Goal: Find specific page/section: Find specific page/section

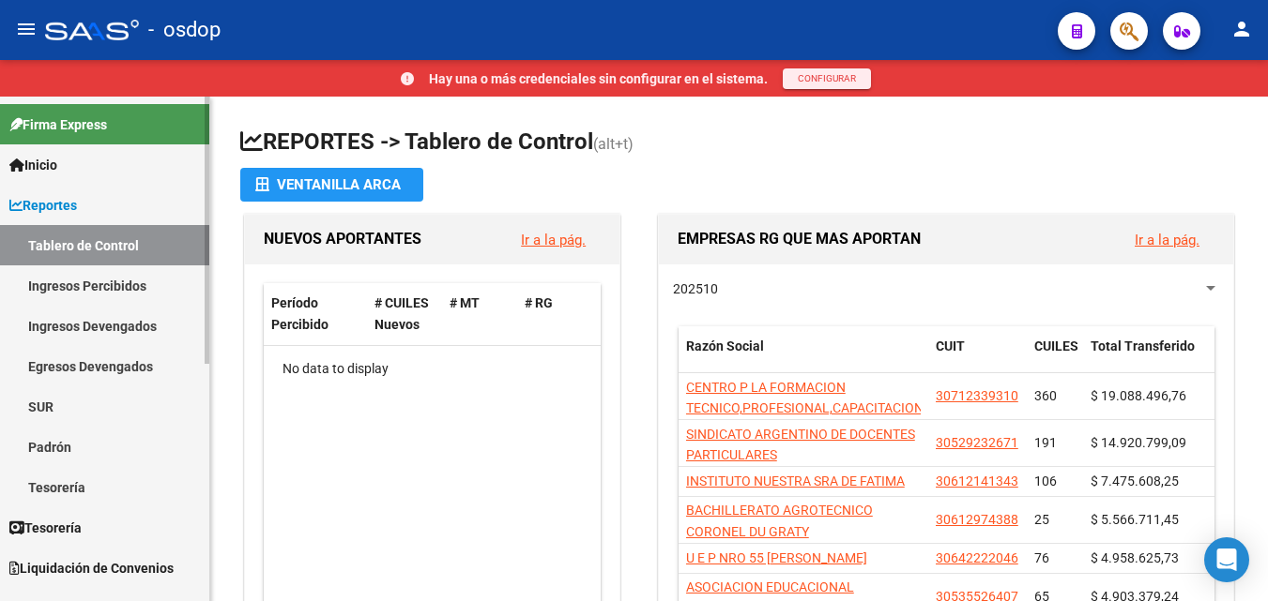
click at [77, 281] on link "Ingresos Percibidos" at bounding box center [104, 286] width 209 height 40
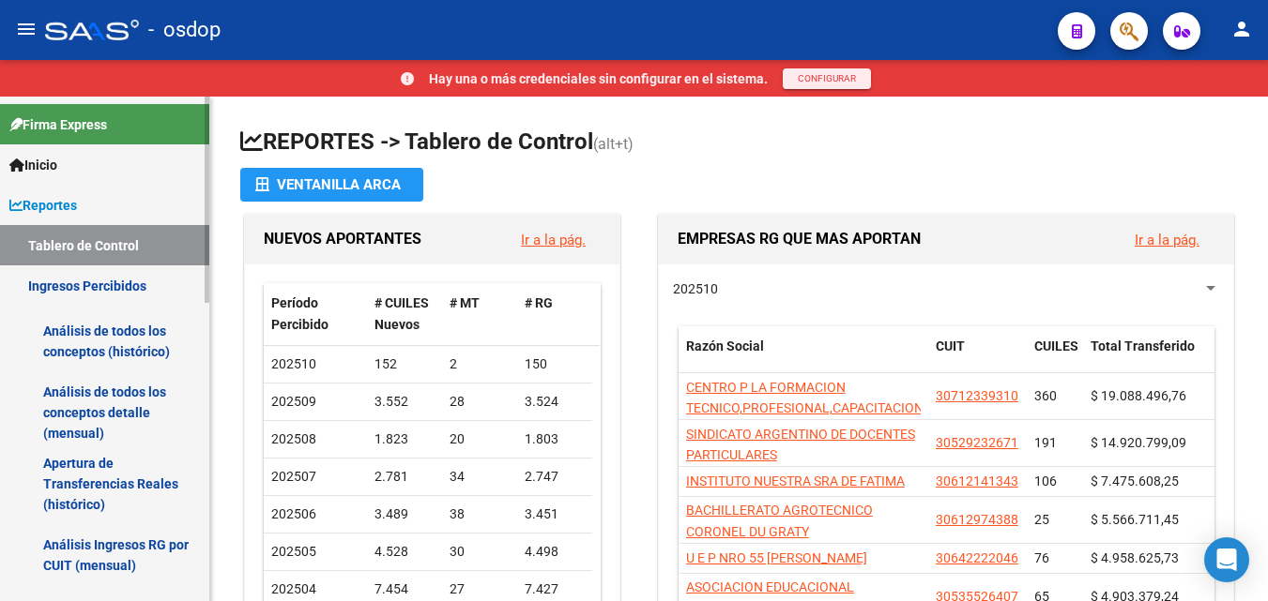
click at [103, 340] on link "Análisis de todos los conceptos (histórico)" at bounding box center [104, 341] width 209 height 71
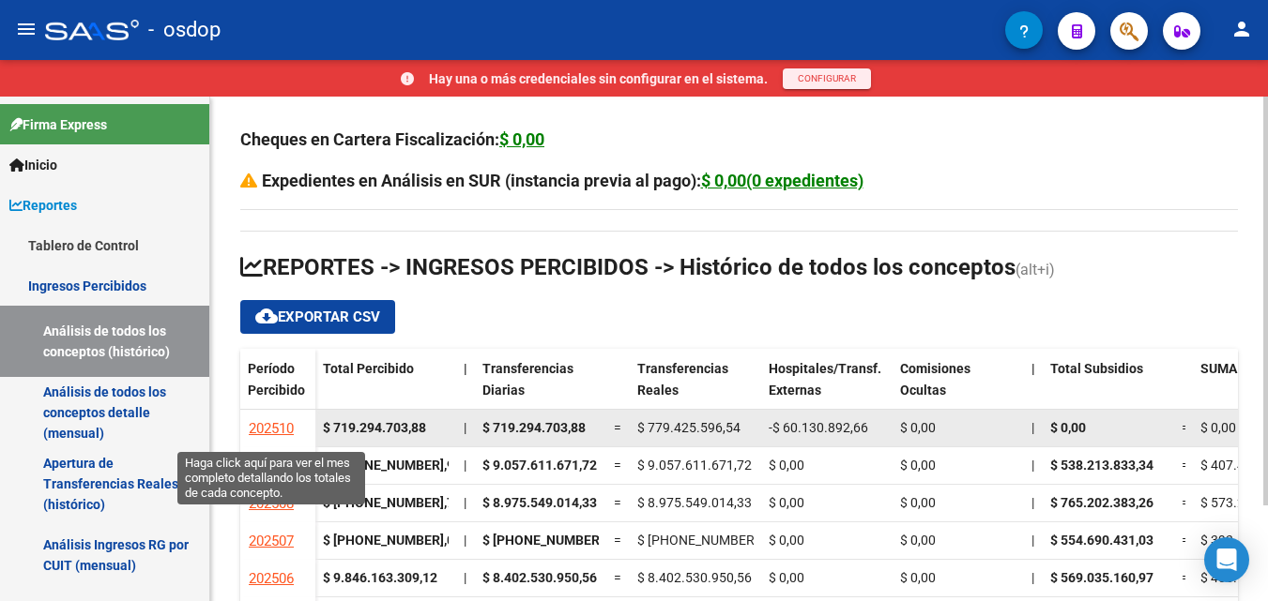
click at [262, 422] on span "202510" at bounding box center [271, 428] width 45 height 17
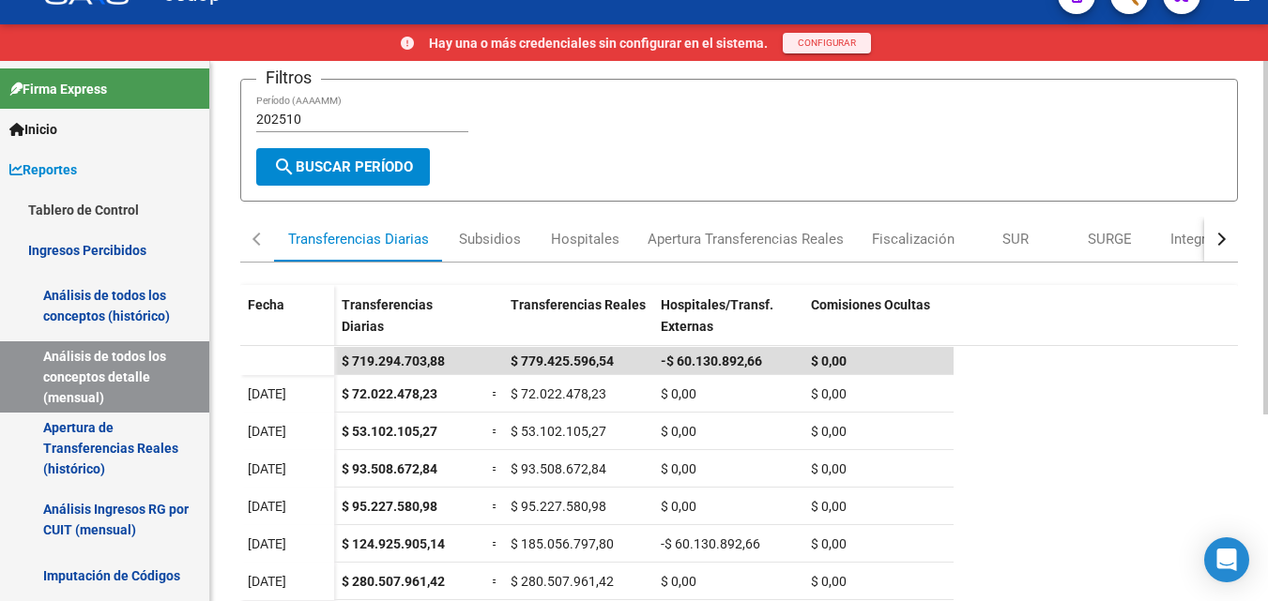
scroll to position [84, 0]
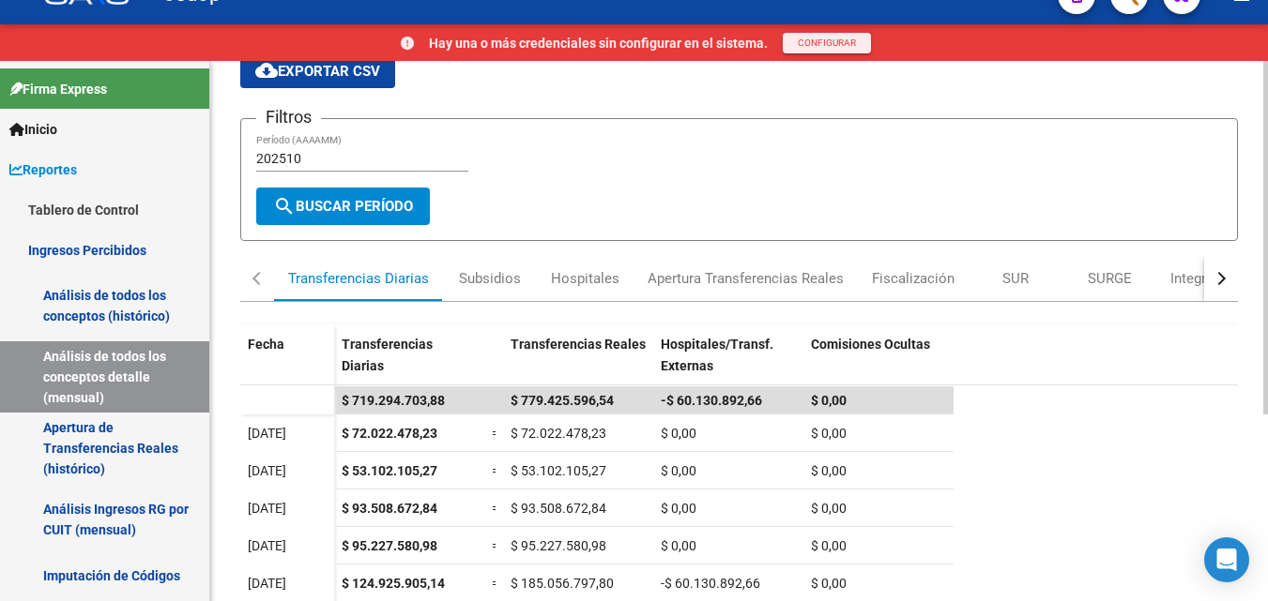
click at [1268, 260] on html "menu - osdop person Hay una o más credenciales sin configurar en el sistema. CO…" at bounding box center [634, 264] width 1268 height 601
click at [90, 246] on link "Ingresos Percibidos" at bounding box center [104, 250] width 209 height 40
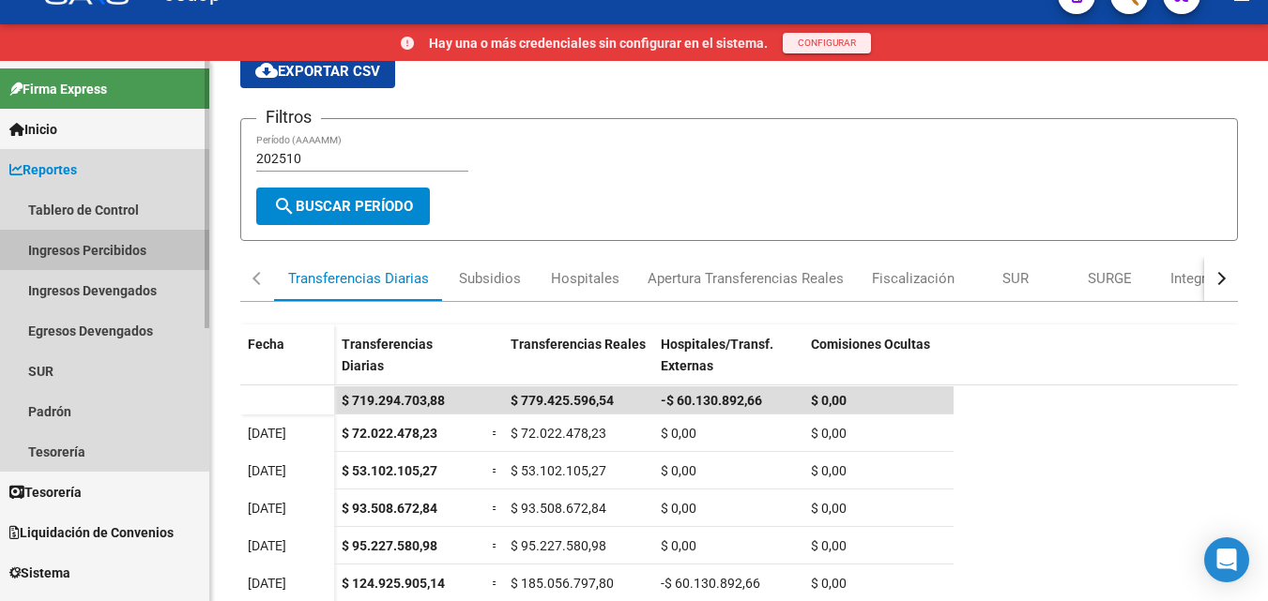
click at [90, 250] on link "Ingresos Percibidos" at bounding box center [104, 250] width 209 height 40
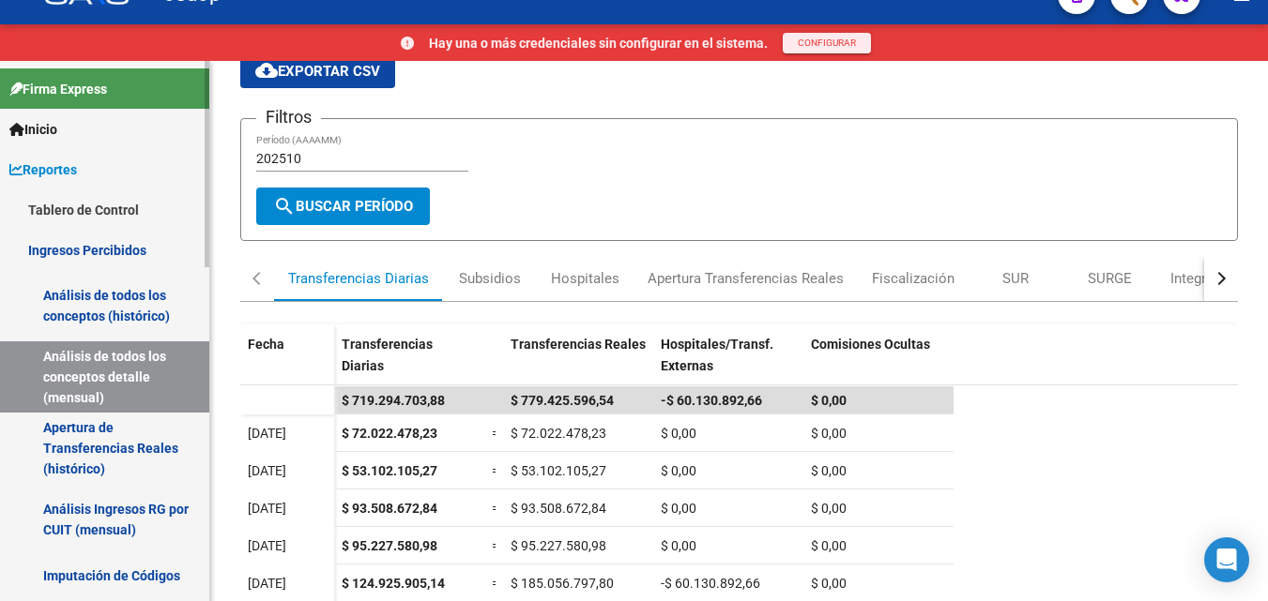
click at [99, 289] on link "Análisis de todos los conceptos (histórico)" at bounding box center [104, 305] width 209 height 71
